Goal: Task Accomplishment & Management: Complete application form

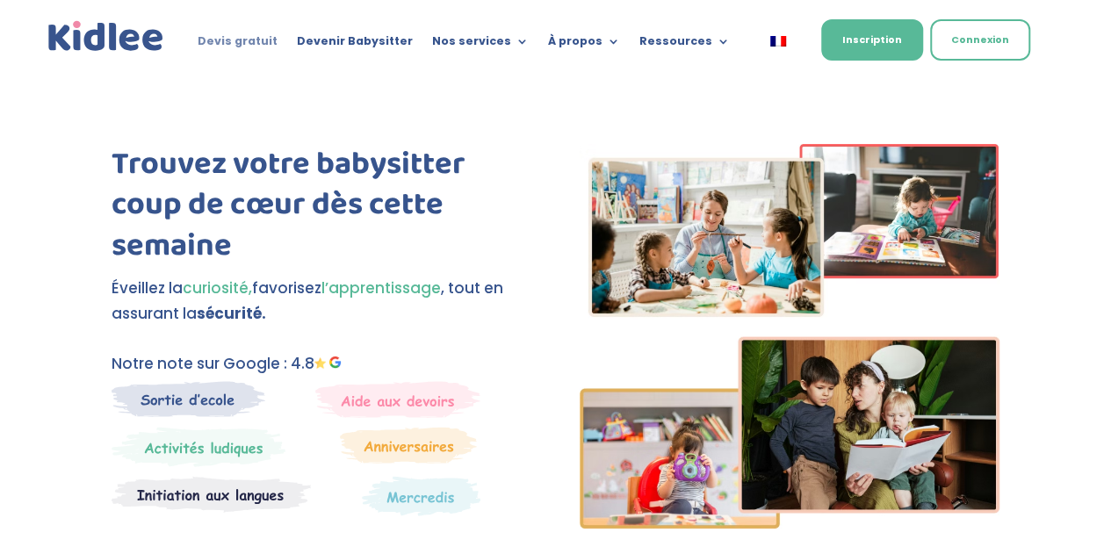
click at [255, 40] on link "Devis gratuit" at bounding box center [238, 44] width 80 height 19
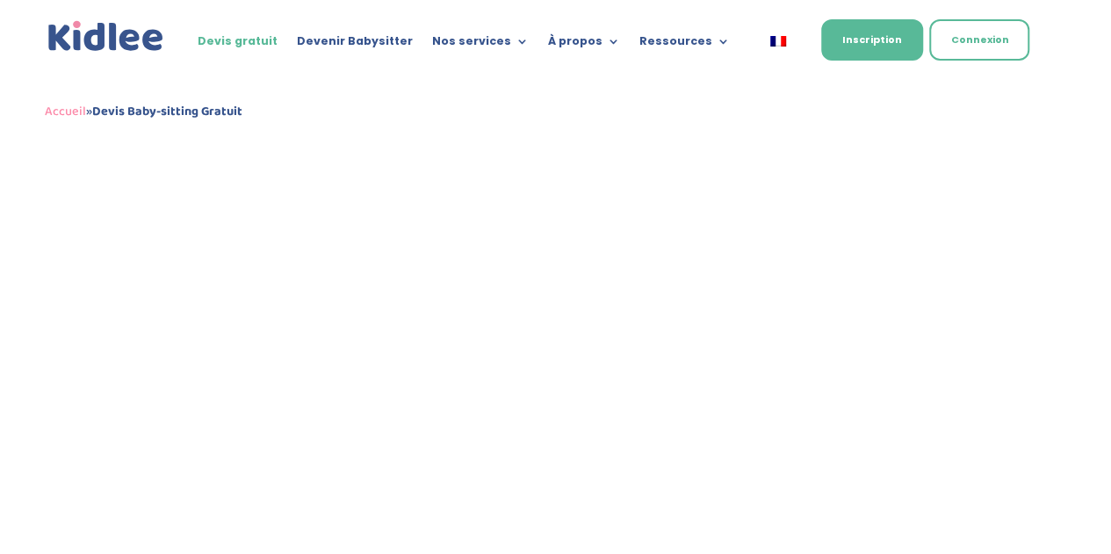
scroll to position [827, 0]
